Goal: Information Seeking & Learning: Learn about a topic

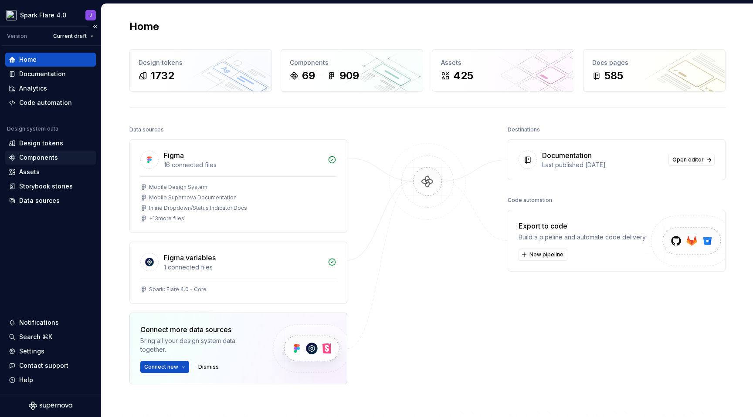
click at [45, 163] on div "Components" at bounding box center [50, 158] width 91 height 14
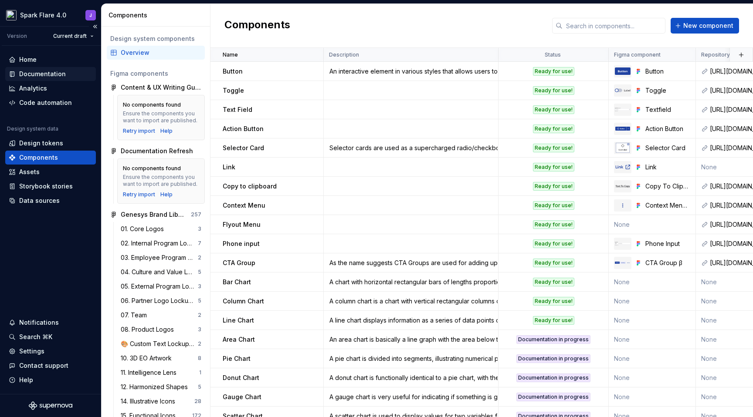
click at [45, 74] on div "Documentation" at bounding box center [42, 74] width 47 height 9
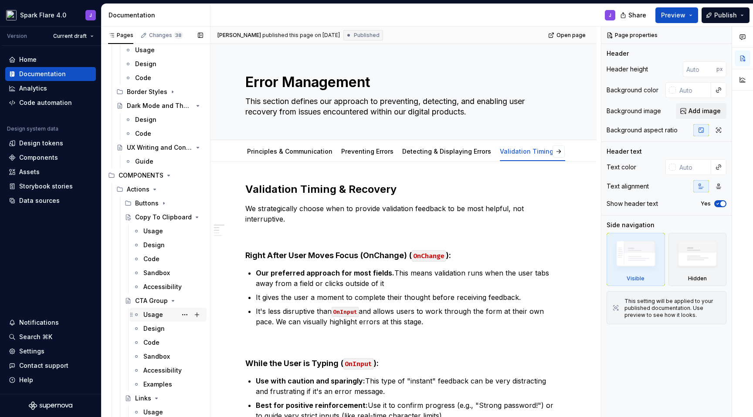
scroll to position [294, 0]
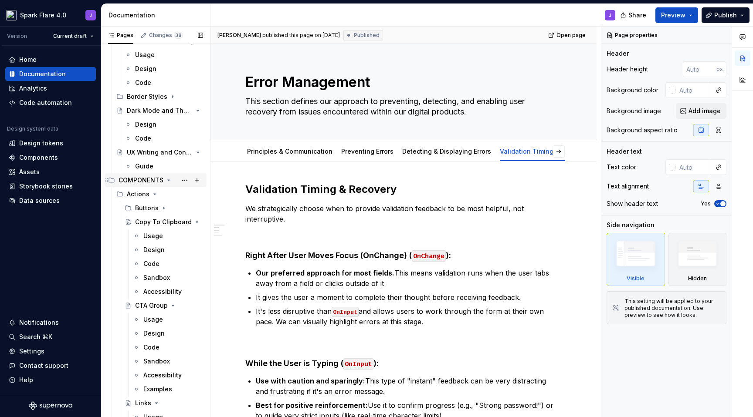
click at [169, 183] on icon "Page tree" at bounding box center [168, 180] width 7 height 7
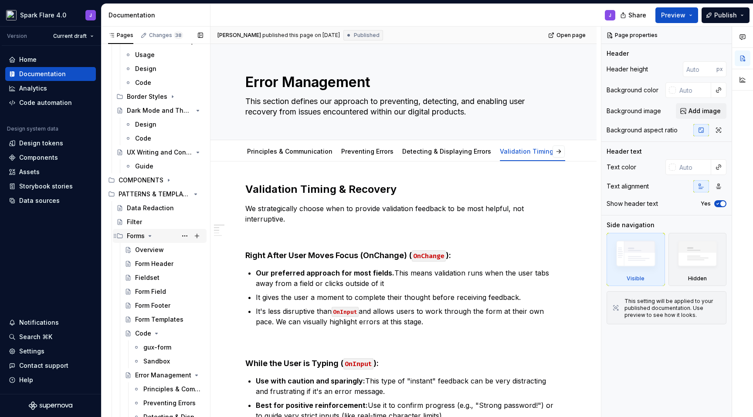
click at [151, 235] on icon "Page tree" at bounding box center [149, 236] width 7 height 7
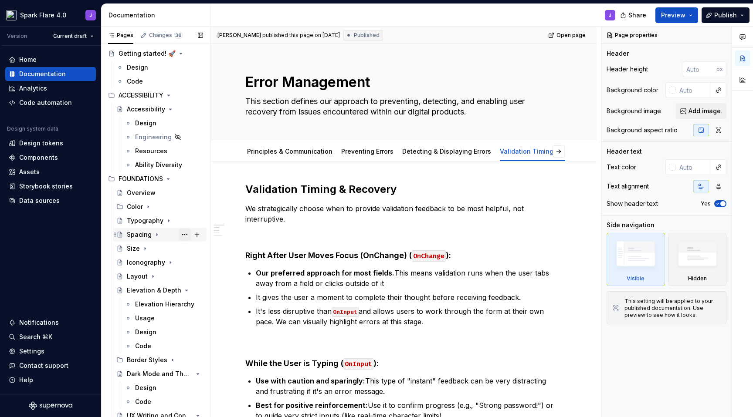
scroll to position [152, 0]
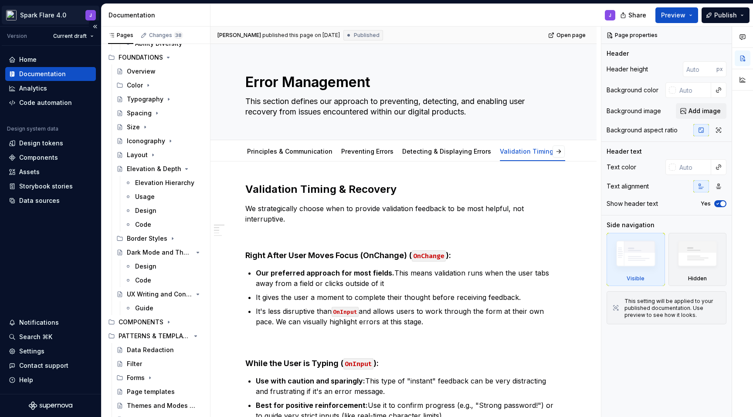
type textarea "*"
